Goal: Communication & Community: Answer question/provide support

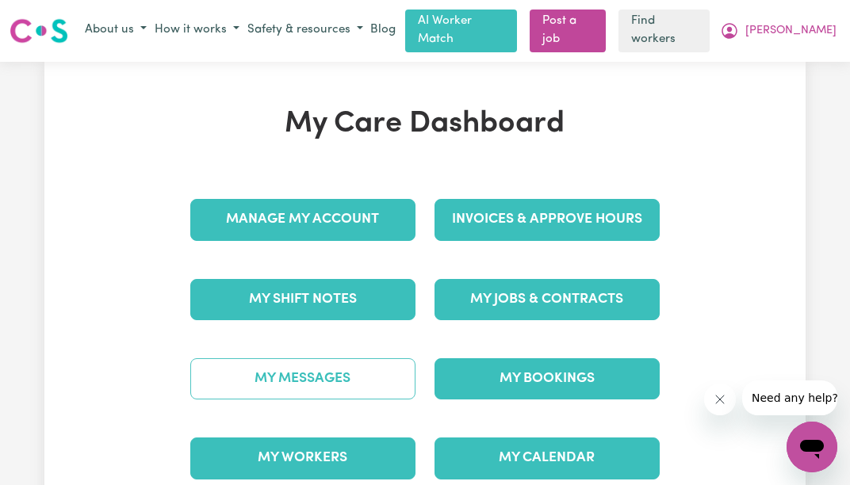
click at [328, 366] on link "My Messages" at bounding box center [302, 378] width 225 height 41
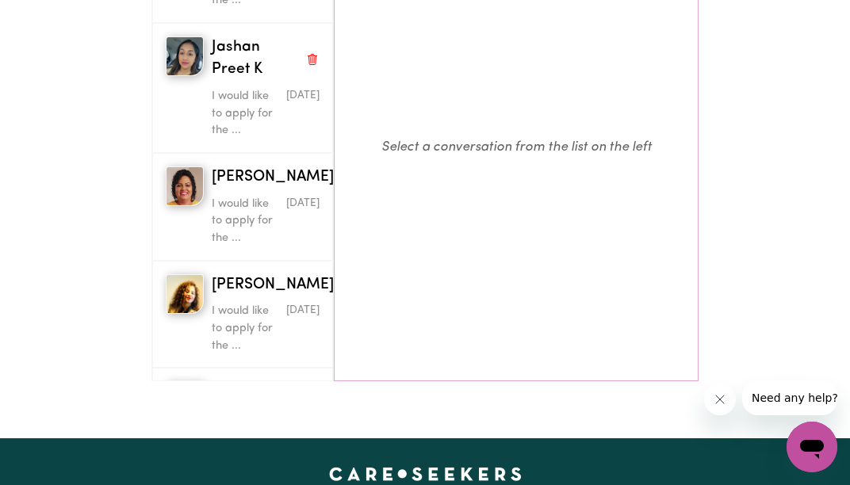
scroll to position [578, 0]
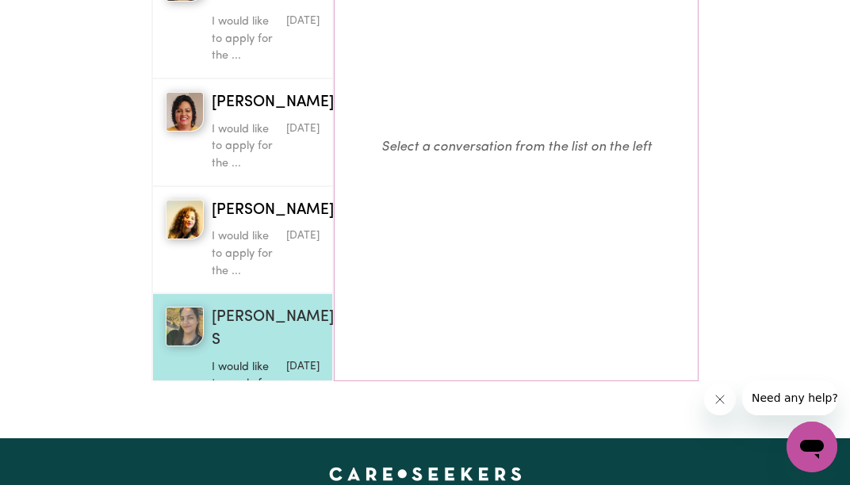
click at [216, 359] on p "I would like to apply for the ..." at bounding box center [248, 385] width 72 height 52
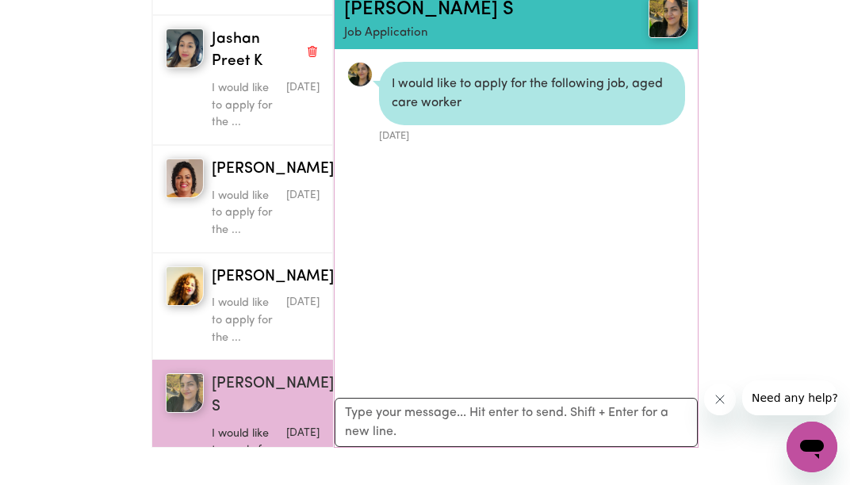
scroll to position [79, 0]
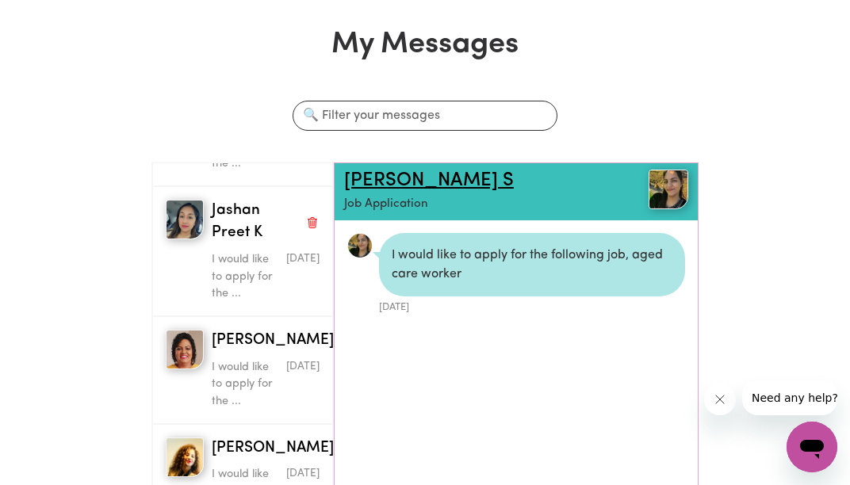
click at [376, 171] on link "[PERSON_NAME] S" at bounding box center [429, 180] width 170 height 19
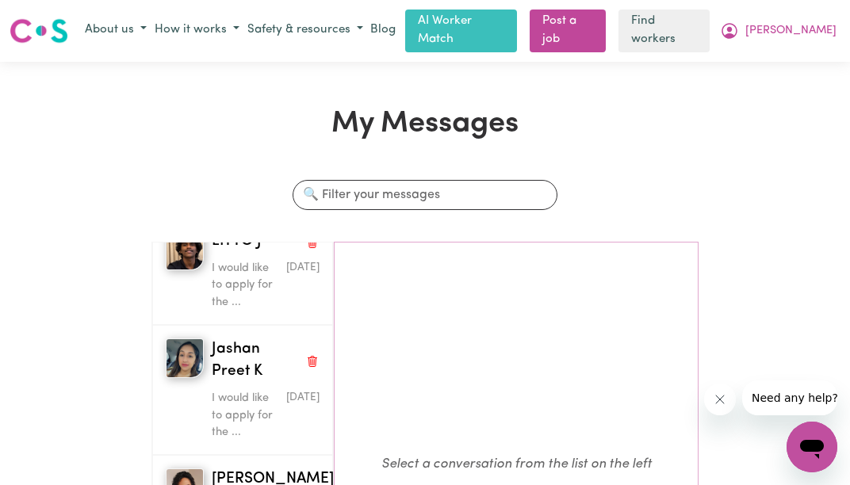
scroll to position [555, 0]
